Goal: Task Accomplishment & Management: Use online tool/utility

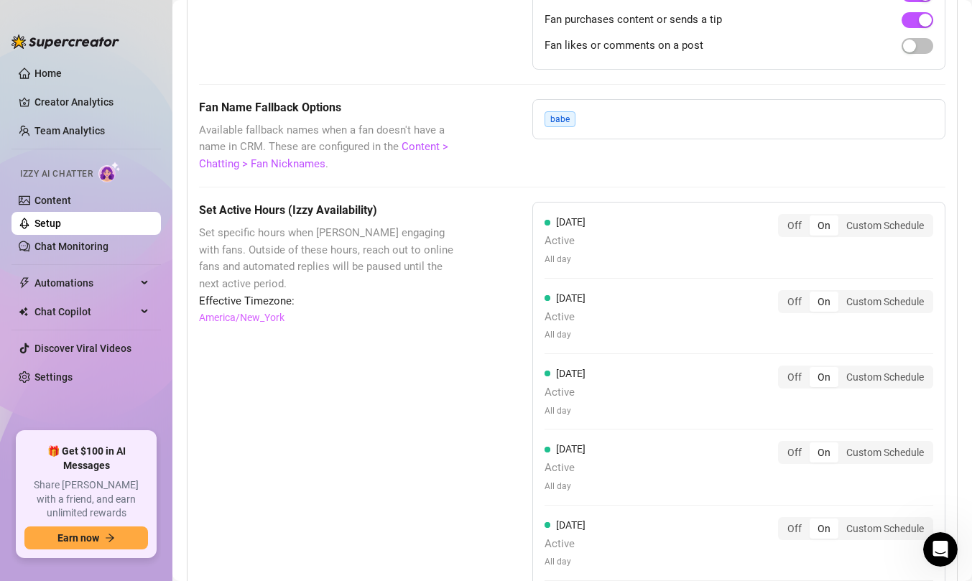
scroll to position [1697, 0]
click at [71, 204] on link "Content" at bounding box center [53, 201] width 37 height 12
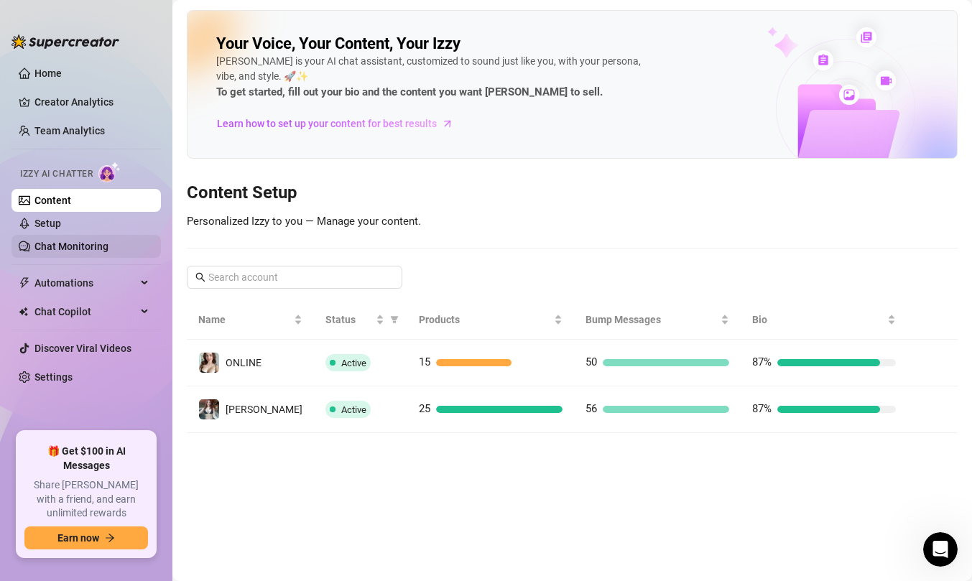
click at [105, 244] on link "Chat Monitoring" at bounding box center [72, 247] width 74 height 12
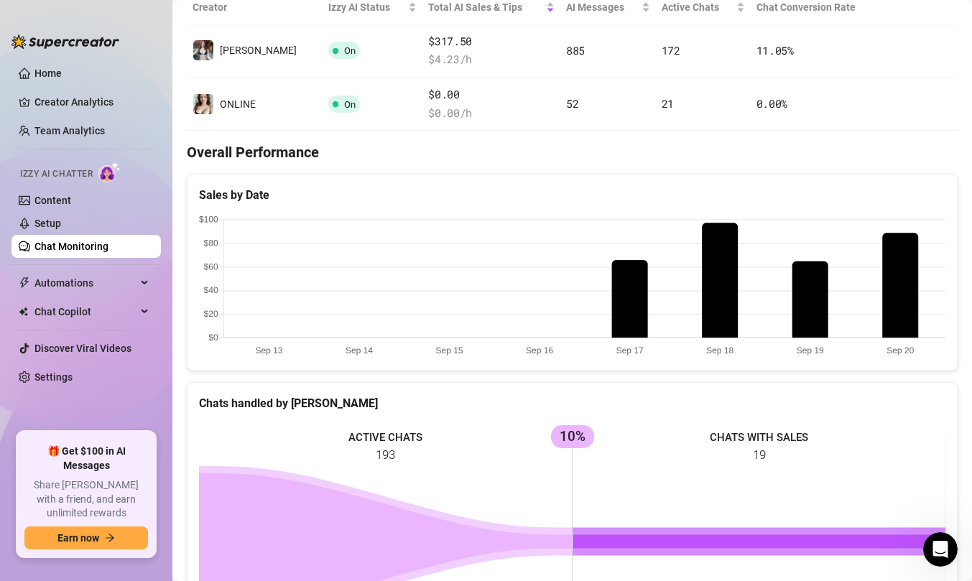
scroll to position [495, 0]
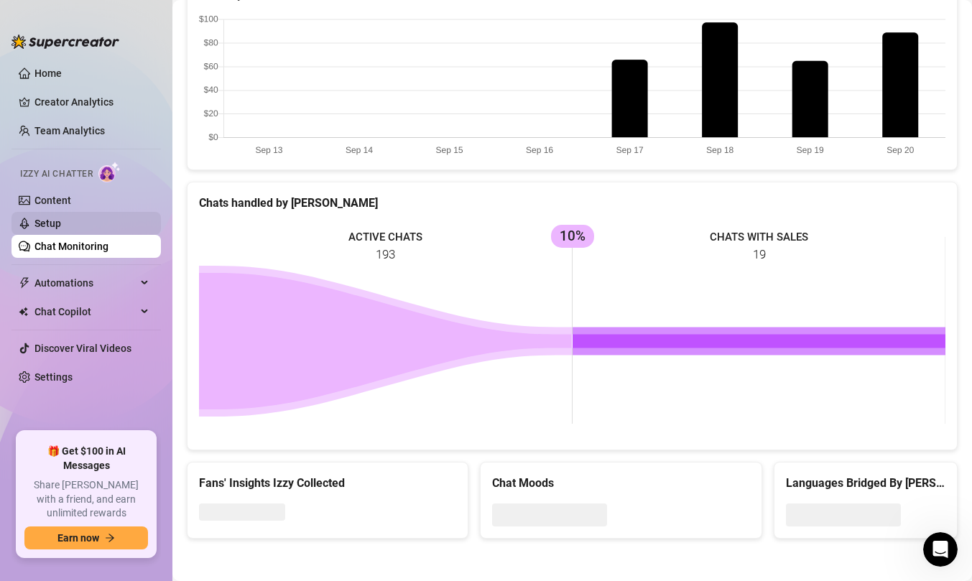
click at [61, 223] on link "Setup" at bounding box center [48, 224] width 27 height 12
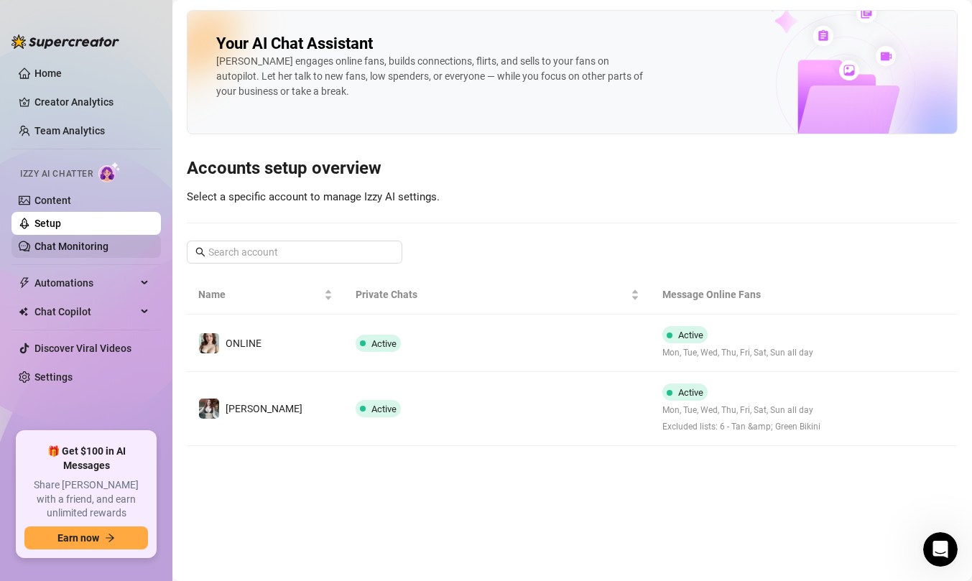
click at [96, 247] on link "Chat Monitoring" at bounding box center [72, 247] width 74 height 12
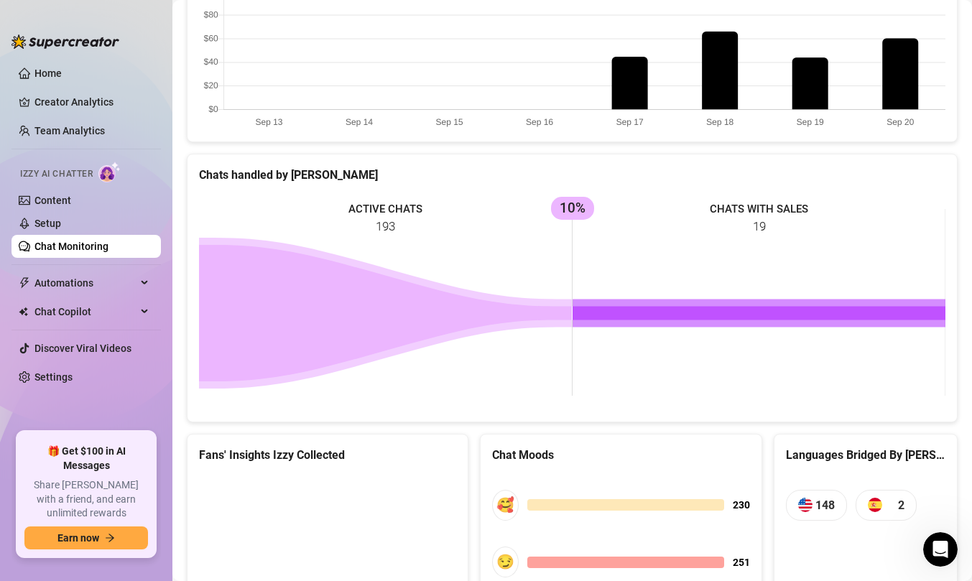
scroll to position [704, 0]
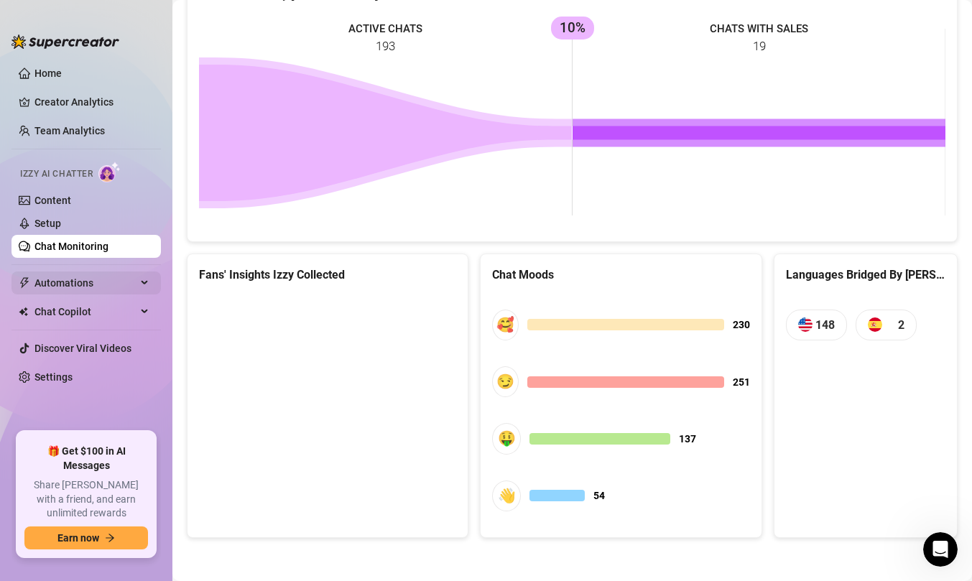
click at [96, 281] on span "Automations" at bounding box center [86, 283] width 102 height 23
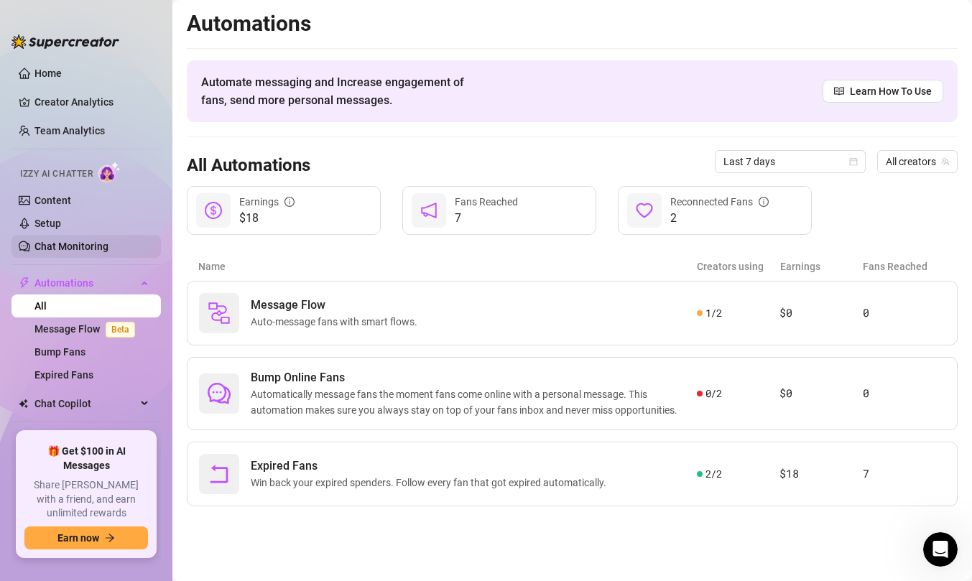
click at [109, 242] on link "Chat Monitoring" at bounding box center [72, 247] width 74 height 12
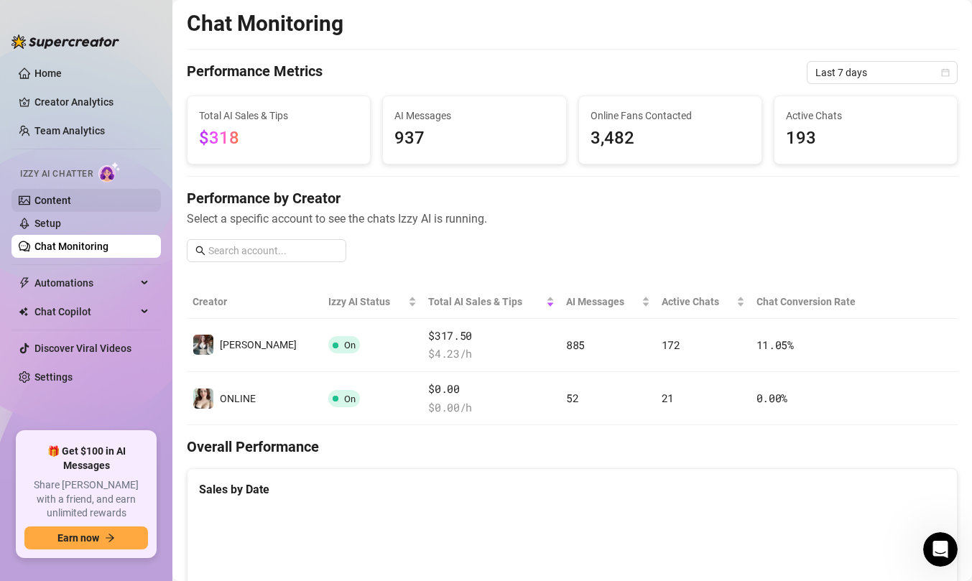
click at [71, 199] on link "Content" at bounding box center [53, 201] width 37 height 12
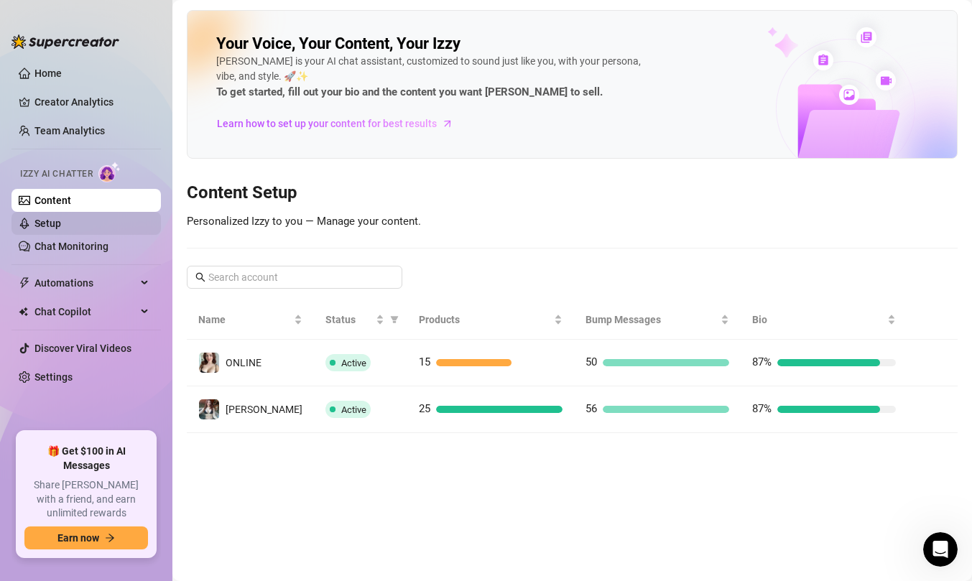
click at [61, 218] on link "Setup" at bounding box center [48, 224] width 27 height 12
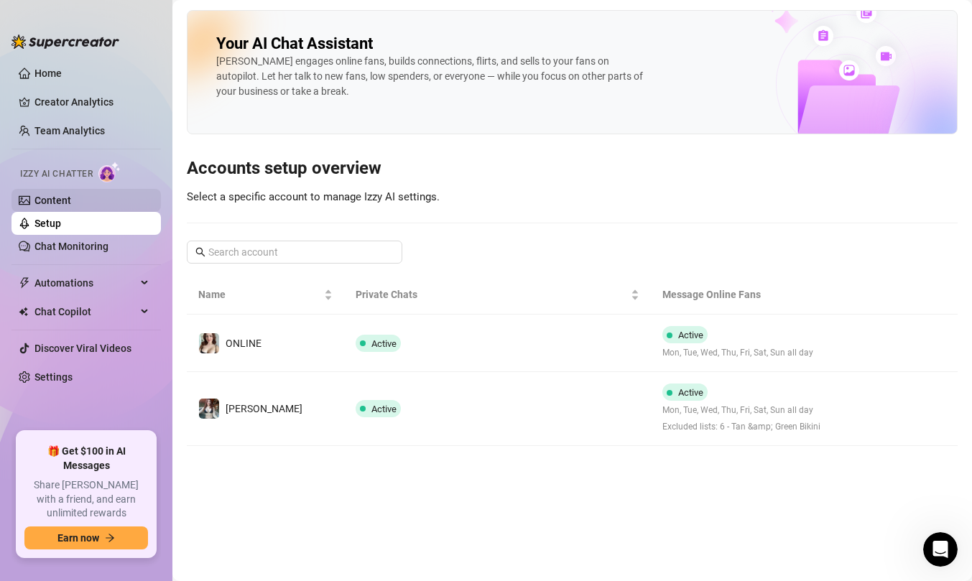
click at [71, 201] on link "Content" at bounding box center [53, 201] width 37 height 12
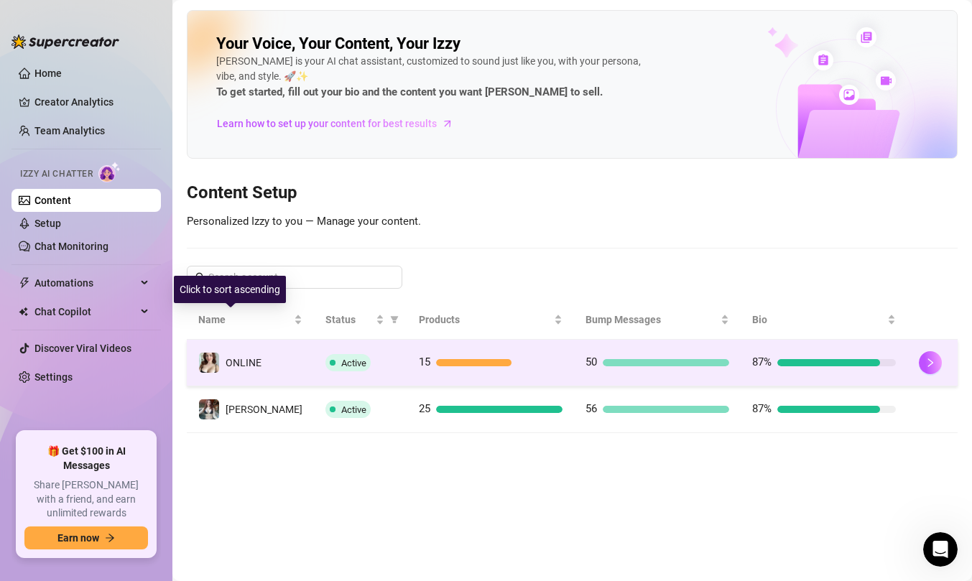
click at [254, 373] on div "ONLINE" at bounding box center [229, 363] width 63 height 22
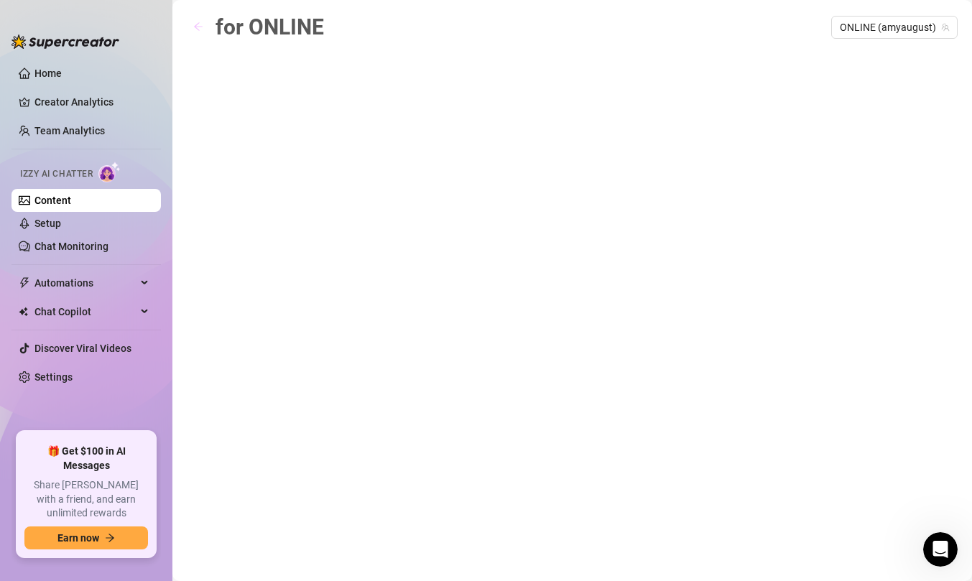
click at [201, 32] on span "button" at bounding box center [198, 28] width 10 height 12
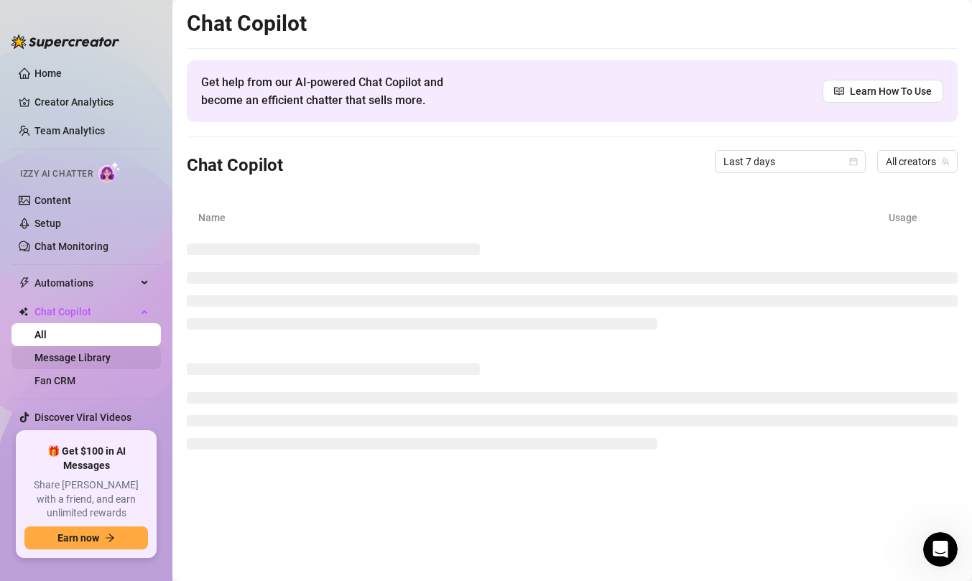
click at [111, 352] on link "Message Library" at bounding box center [73, 358] width 76 height 12
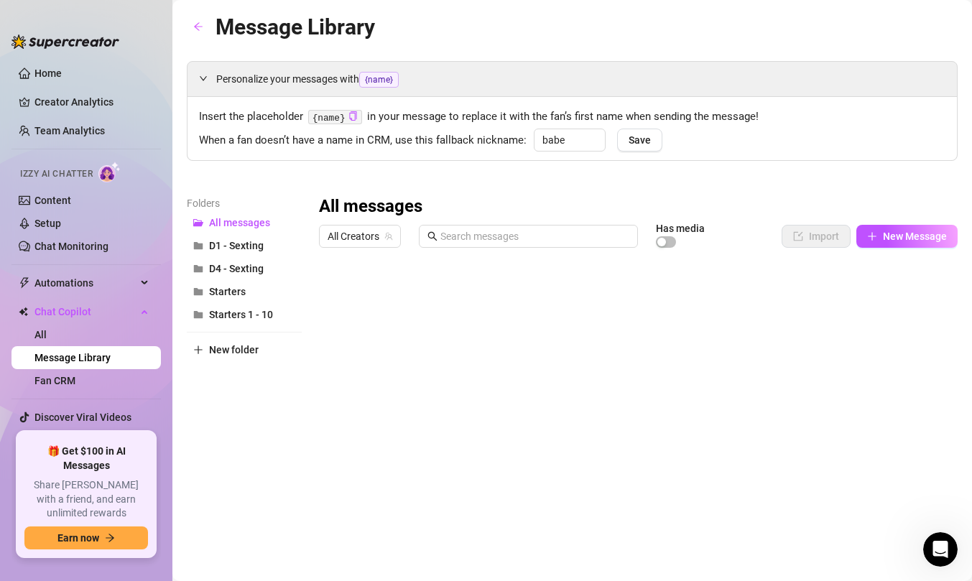
scroll to position [37, 0]
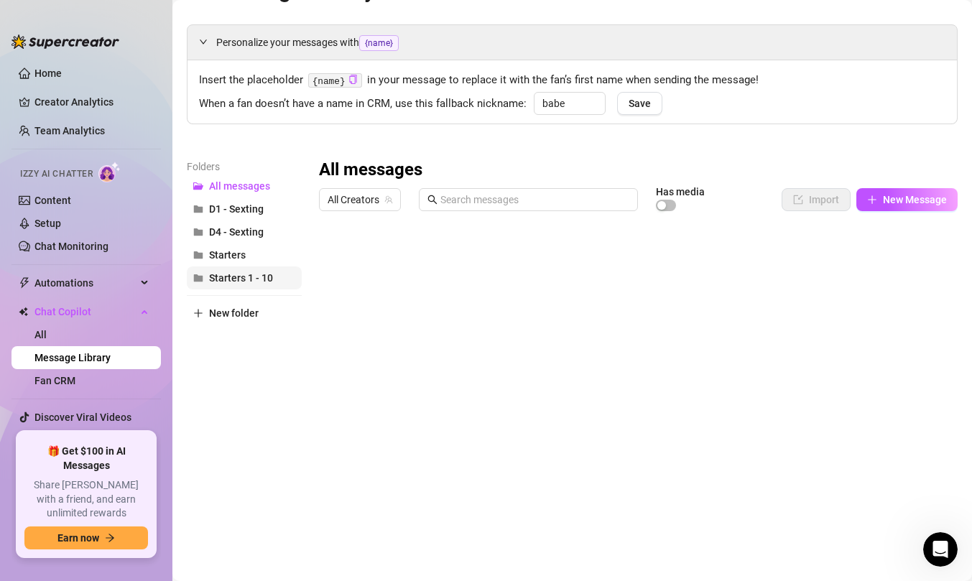
click at [251, 276] on span "Starters 1 - 10" at bounding box center [241, 278] width 64 height 12
click at [240, 257] on span "Starters" at bounding box center [227, 255] width 37 height 12
click at [244, 277] on span "Starters 1 - 10" at bounding box center [241, 278] width 64 height 12
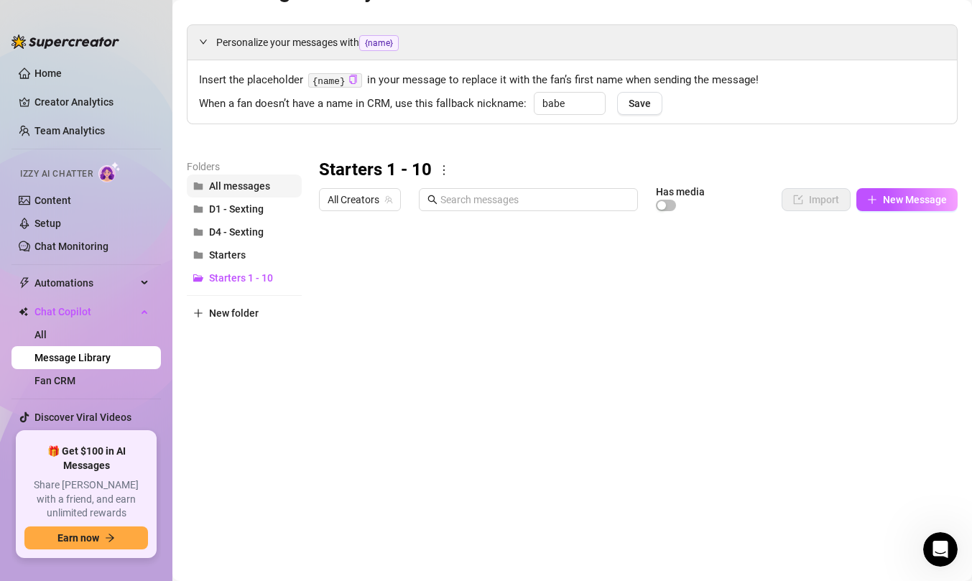
click at [256, 188] on span "All messages" at bounding box center [239, 186] width 61 height 12
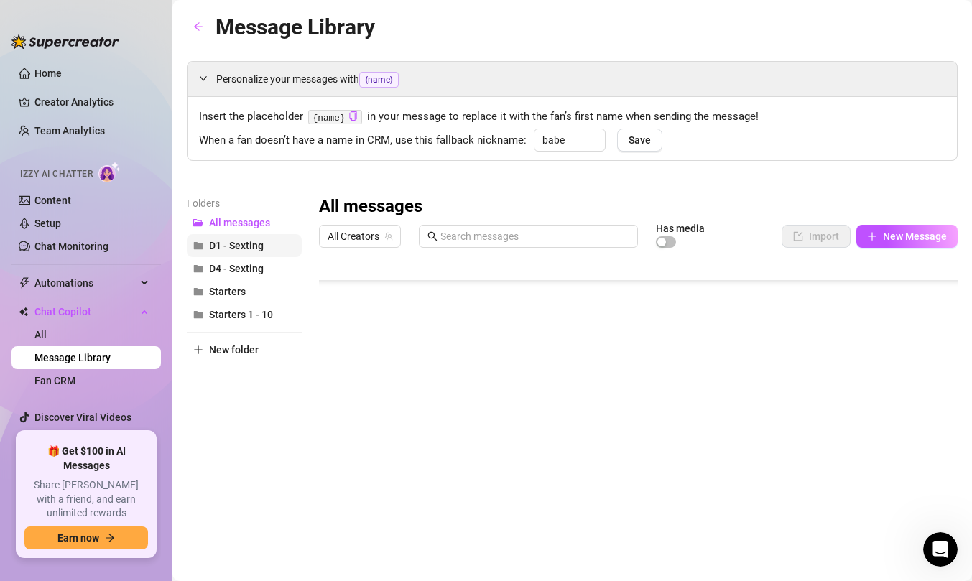
click at [251, 249] on span "D1 - Sexting" at bounding box center [236, 246] width 55 height 12
click at [243, 290] on span "Starters" at bounding box center [227, 292] width 37 height 12
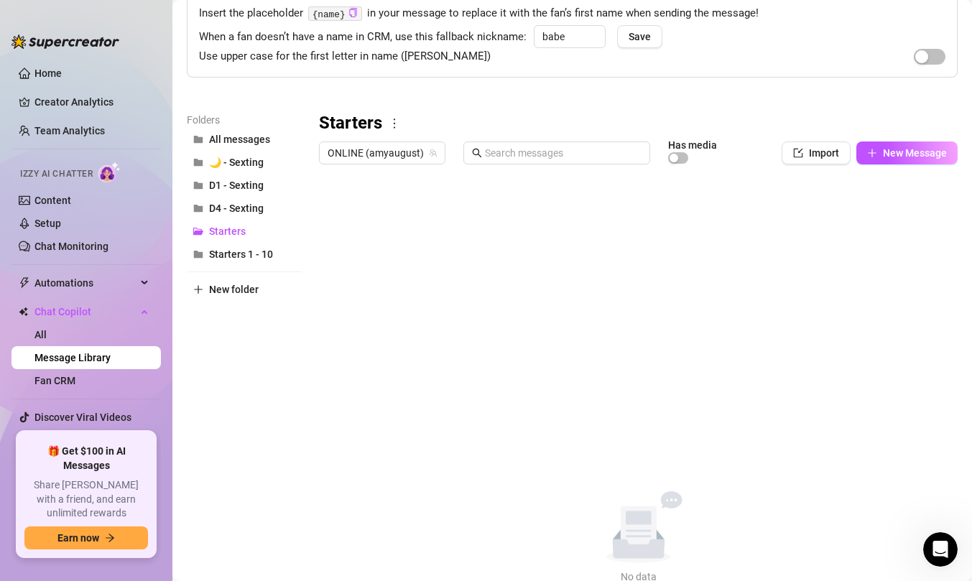
scroll to position [150, 0]
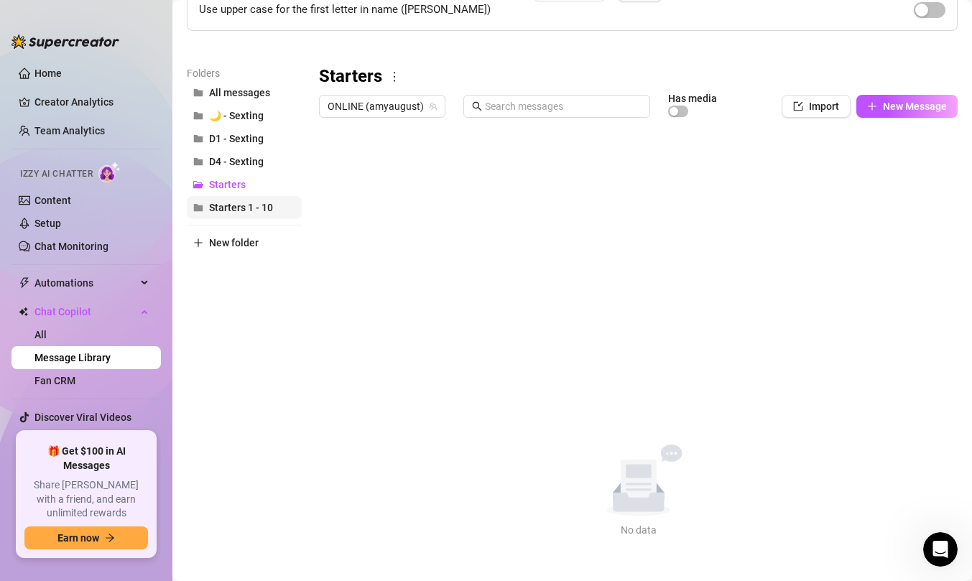
click at [254, 202] on span "Starters 1 - 10" at bounding box center [241, 208] width 64 height 12
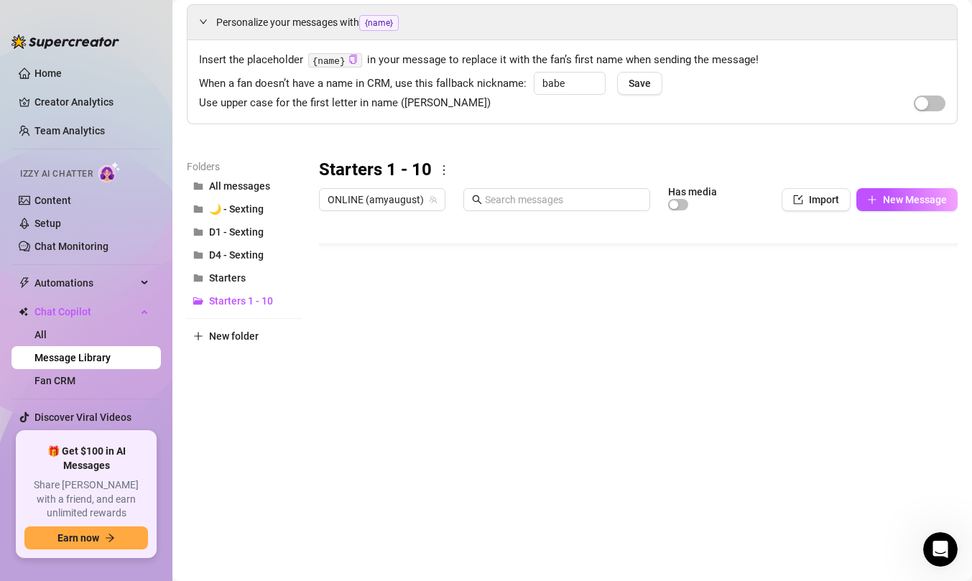
scroll to position [86, 0]
click at [239, 207] on span "🌙 - Sexting" at bounding box center [236, 209] width 55 height 12
click at [367, 404] on div at bounding box center [638, 378] width 639 height 321
click at [375, 403] on div at bounding box center [638, 378] width 639 height 321
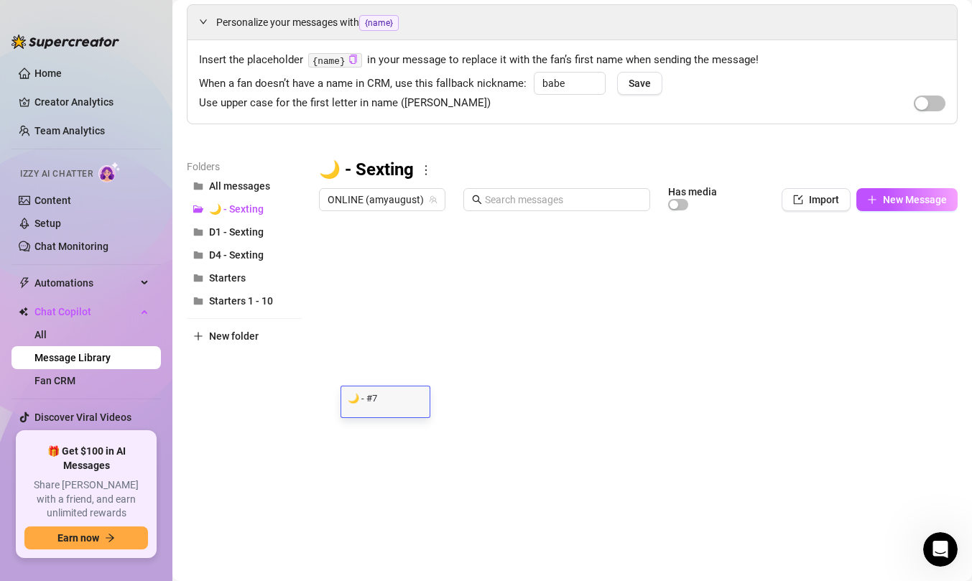
click at [375, 403] on textarea "🌙 - #7" at bounding box center [385, 397] width 88 height 13
click at [380, 400] on textarea "🌙 - #7" at bounding box center [385, 397] width 88 height 13
type textarea "🌙 - #6"
